Goal: Navigation & Orientation: Find specific page/section

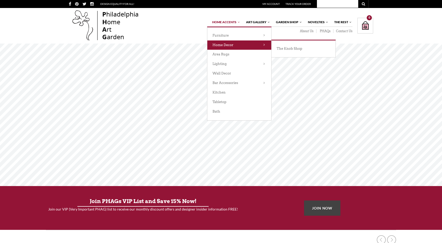
click at [232, 44] on link "Home Decor" at bounding box center [239, 45] width 64 height 10
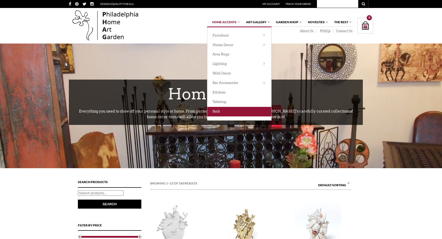
click at [223, 110] on link "Bath" at bounding box center [239, 112] width 64 height 10
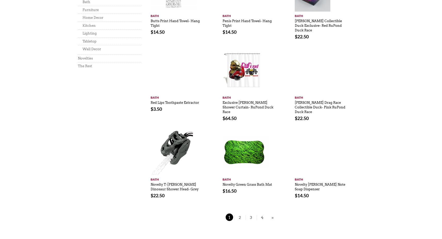
scroll to position [374, 0]
